Goal: Task Accomplishment & Management: Complete application form

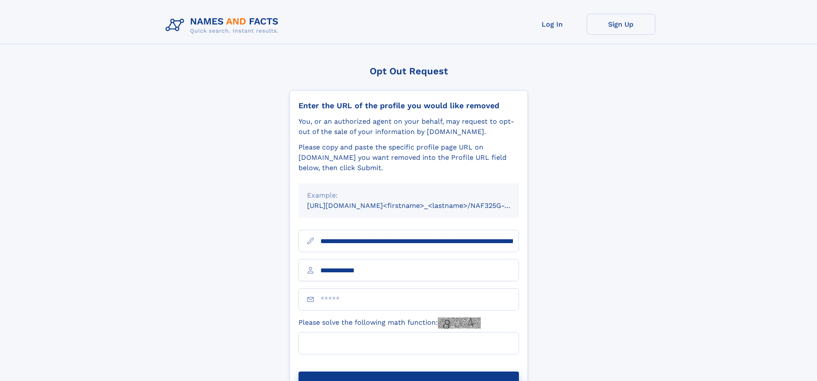
type input "**********"
type input "*"
click at [408, 371] on button "Submit Opt Out Request" at bounding box center [409, 384] width 221 height 27
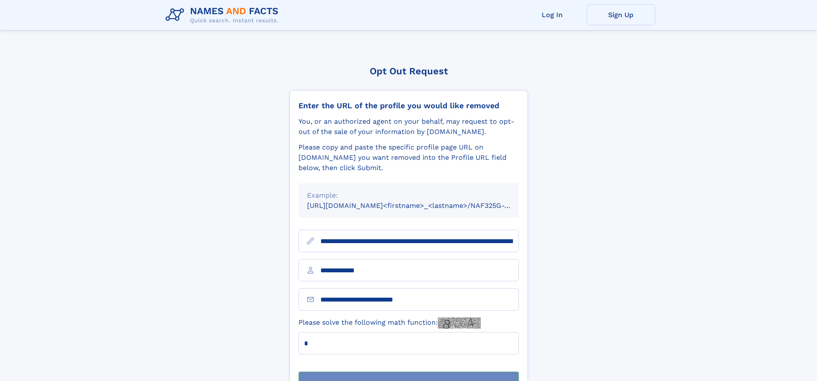
scroll to position [27, 0]
